Goal: Information Seeking & Learning: Learn about a topic

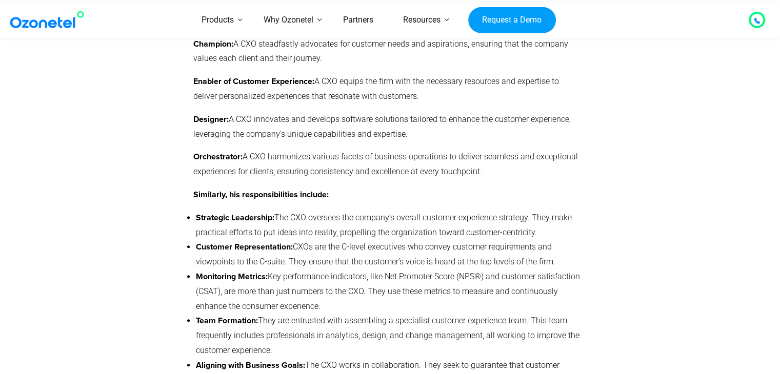
scroll to position [1026, 0]
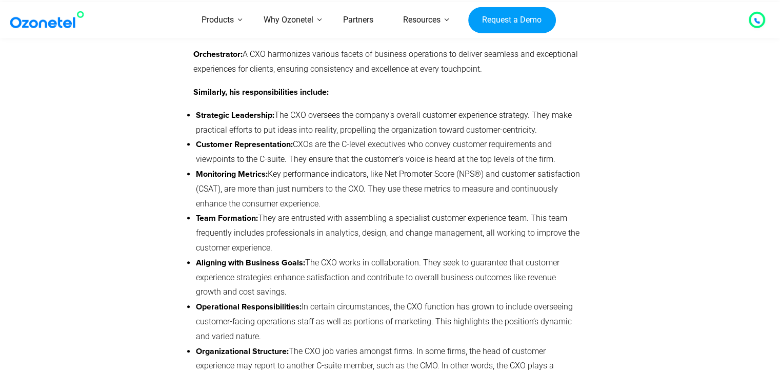
click at [231, 95] on strong "Similarly, his responsibilities include:" at bounding box center [260, 92] width 135 height 8
click at [253, 95] on strong "Similarly, his responsibilities include:" at bounding box center [260, 92] width 135 height 8
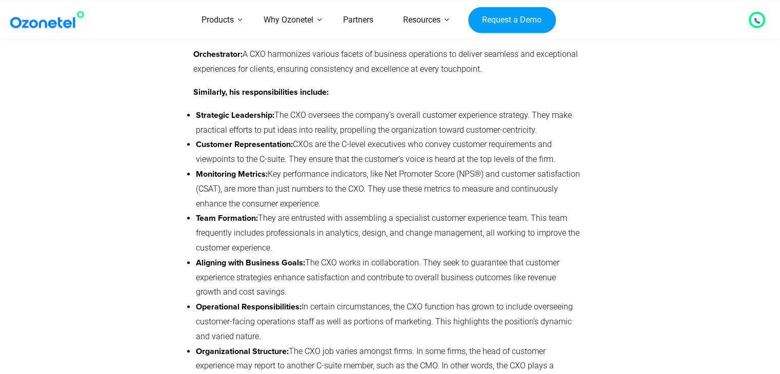
click at [253, 95] on strong "Similarly, his responsibilities include:" at bounding box center [260, 92] width 135 height 8
click at [261, 100] on p "Similarly, his responsibilities include:" at bounding box center [387, 92] width 389 height 15
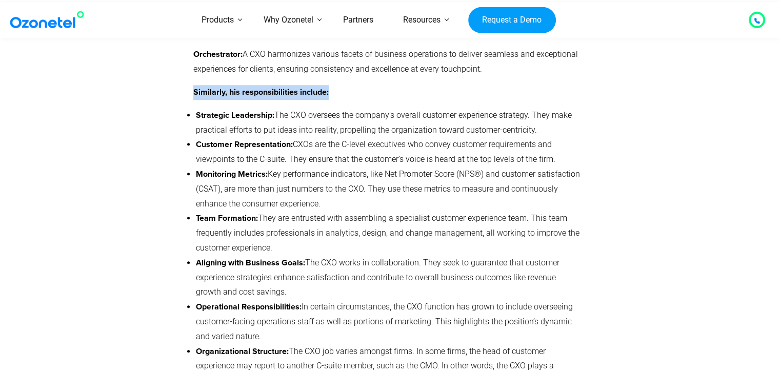
click at [256, 94] on strong "Similarly, his responsibilities include:" at bounding box center [260, 92] width 135 height 8
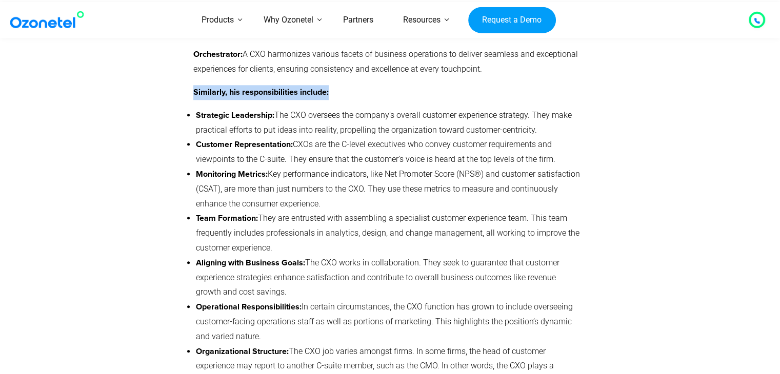
click at [256, 89] on p "Similarly, his responsibilities include:" at bounding box center [387, 92] width 389 height 15
click at [257, 89] on p "Similarly, his responsibilities include:" at bounding box center [387, 92] width 389 height 15
click at [256, 91] on strong "Similarly, his responsibilities include:" at bounding box center [260, 92] width 135 height 8
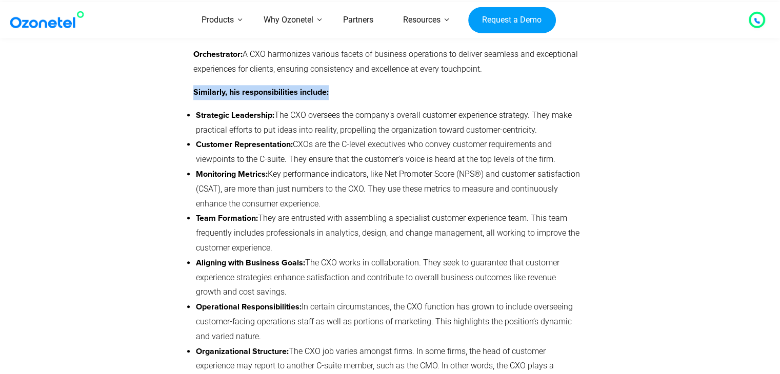
click at [256, 91] on strong "Similarly, his responsibilities include:" at bounding box center [260, 92] width 135 height 8
click at [256, 96] on strong "Similarly, his responsibilities include:" at bounding box center [260, 92] width 135 height 8
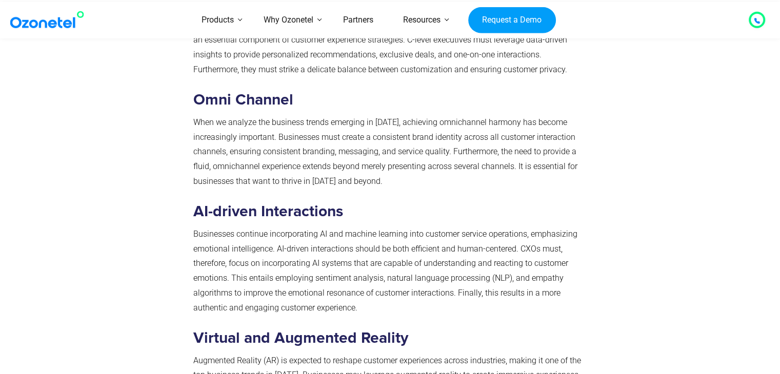
scroll to position [5796, 0]
